Goal: Find specific page/section: Find specific page/section

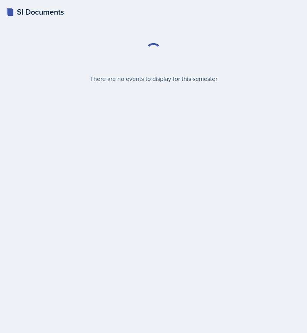
select select "2bed604d-1099-4043-b1bc-2365e8740244"
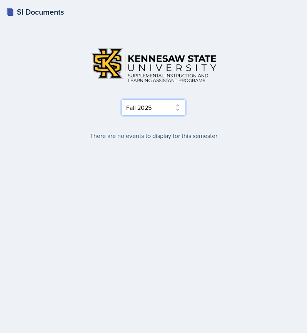
click at [153, 107] on select "Select Semester Fall 2025 Summer 2025 Spring 2025 Fall 2024 Summer 2024 Spring …" at bounding box center [153, 107] width 65 height 16
click at [121, 99] on select "Select Semester Fall 2025 Summer 2025 Spring 2025 Fall 2024 Summer 2024 Spring …" at bounding box center [153, 107] width 65 height 16
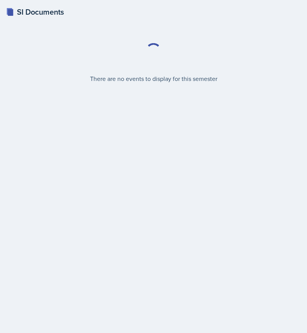
select select "2bed604d-1099-4043-b1bc-2365e8740244"
